Goal: Information Seeking & Learning: Learn about a topic

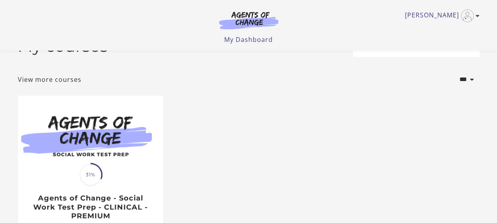
scroll to position [79, 0]
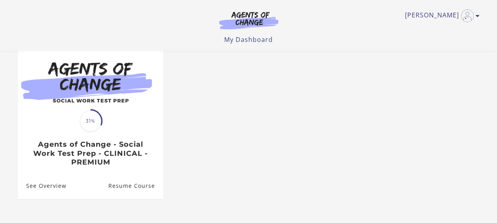
drag, startPoint x: 418, startPoint y: 55, endPoint x: 422, endPoint y: 108, distance: 53.2
click at [418, 55] on ul "Translation missing: en.liquid.partials.dashboard_course_card.progress_descript…" at bounding box center [248, 127] width 474 height 170
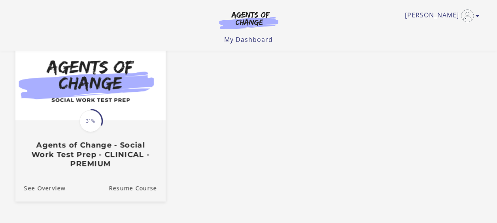
click at [77, 133] on div "Translation missing: en.liquid.partials.dashboard_course_card.progress_descript…" at bounding box center [90, 144] width 150 height 47
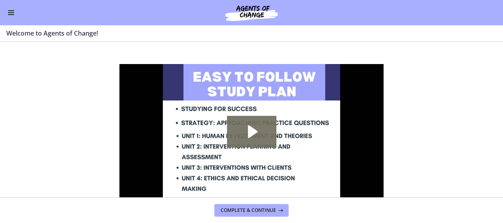
drag, startPoint x: 9, startPoint y: 13, endPoint x: 13, endPoint y: 13, distance: 4.0
click at [10, 13] on button "Enable menu" at bounding box center [10, 12] width 9 height 9
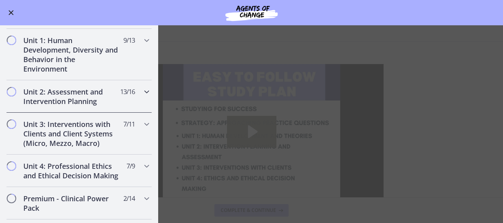
click at [89, 102] on h2 "Unit 2: Assessment and Intervention Planning" at bounding box center [71, 96] width 96 height 19
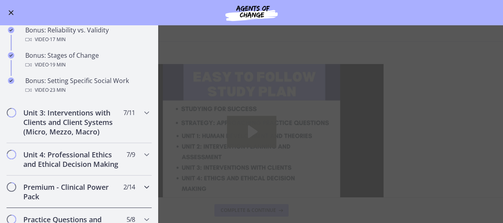
scroll to position [754, 0]
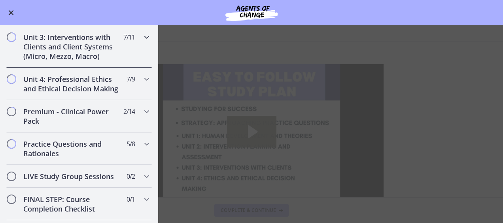
click at [80, 61] on h2 "Unit 3: Interventions with Clients and Client Systems (Micro, Mezzo, Macro)" at bounding box center [71, 46] width 96 height 28
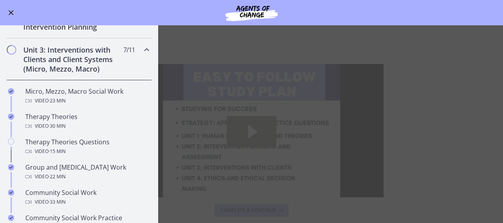
scroll to position [212, 0]
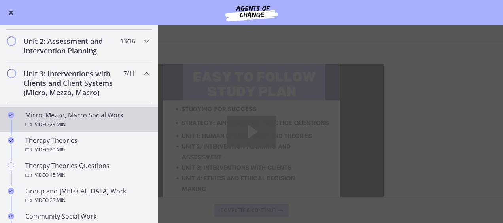
click at [93, 128] on link "Micro, Mezzo, Macro Social Work Video · 23 min" at bounding box center [79, 119] width 158 height 25
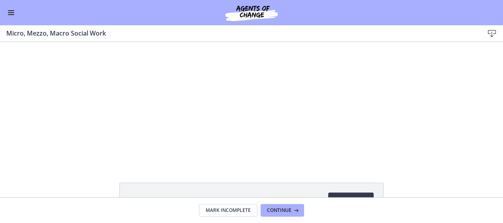
click at [13, 16] on button "Enable menu" at bounding box center [10, 12] width 9 height 9
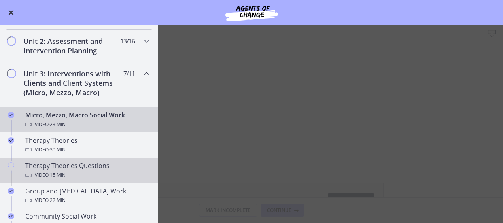
click at [89, 170] on div "Video · 15 min" at bounding box center [86, 174] width 123 height 9
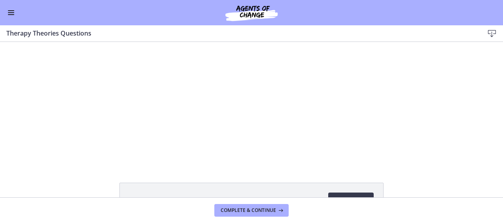
click at [9, 10] on span "Enable menu" at bounding box center [11, 10] width 6 height 1
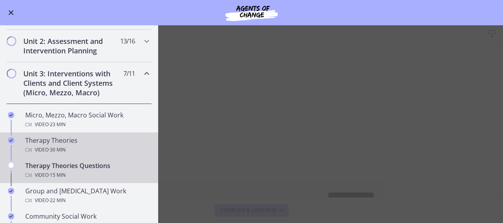
click at [59, 145] on span "· 30 min" at bounding box center [57, 149] width 17 height 9
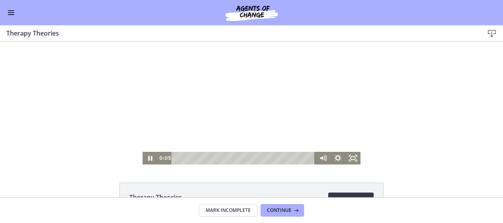
click at [177, 158] on div "Playbar" at bounding box center [244, 158] width 134 height 13
click at [270, 92] on div at bounding box center [251, 103] width 218 height 123
